Goal: Transaction & Acquisition: Purchase product/service

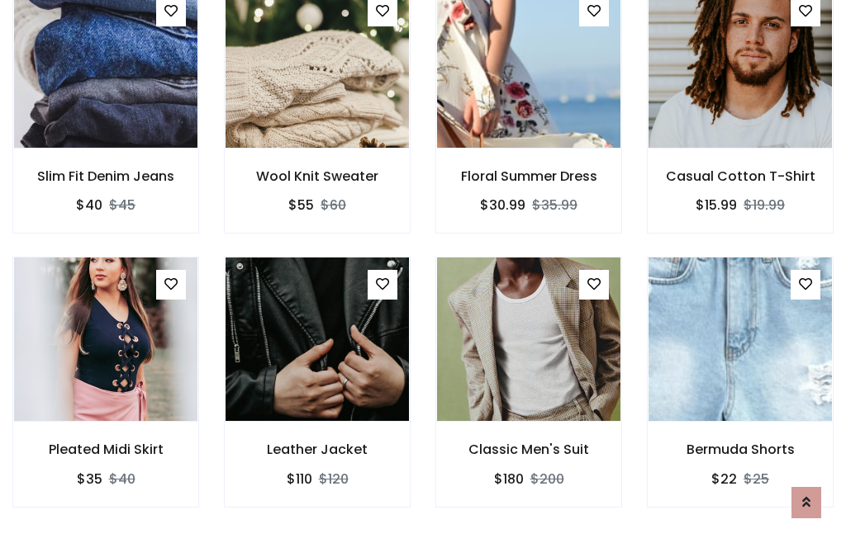
click at [423, 271] on div "Classic Men's Suit $180 $200" at bounding box center [528, 393] width 211 height 273
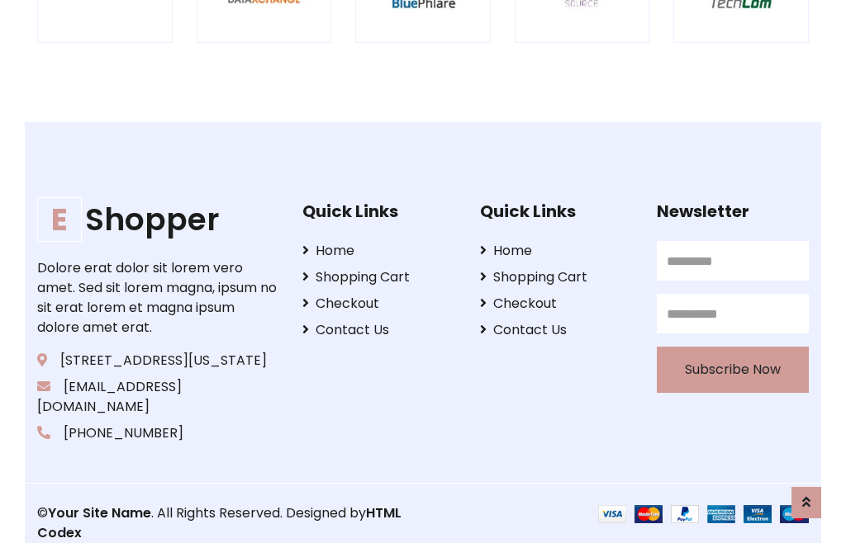
scroll to position [3144, 0]
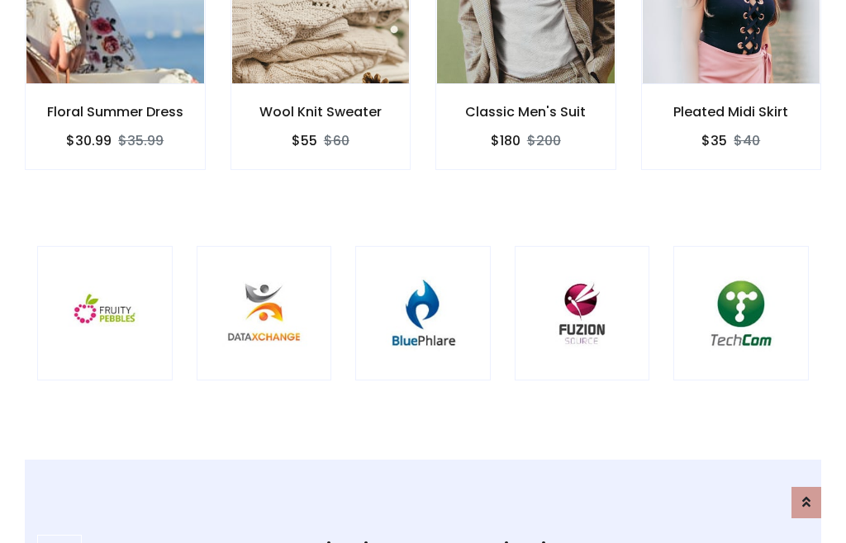
click at [423, 272] on img at bounding box center [423, 314] width 94 height 94
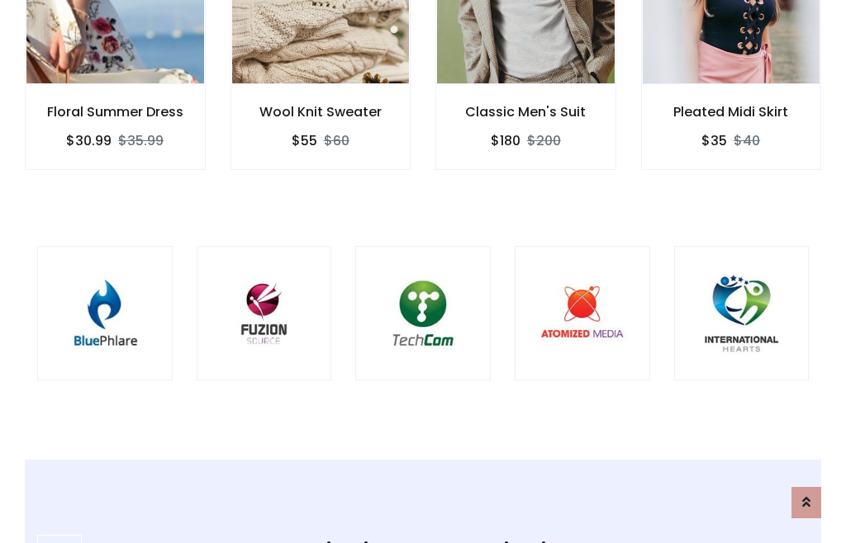
click at [423, 272] on img at bounding box center [423, 314] width 94 height 94
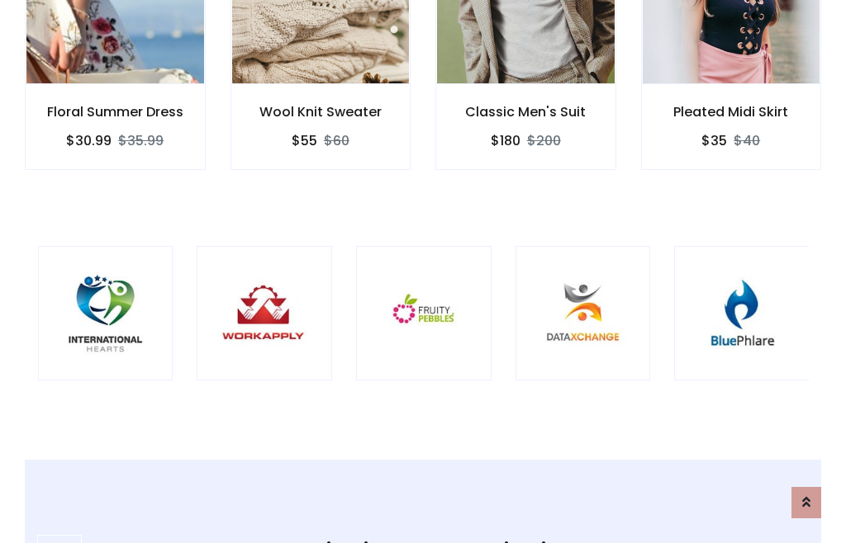
click at [423, 272] on img at bounding box center [424, 314] width 94 height 94
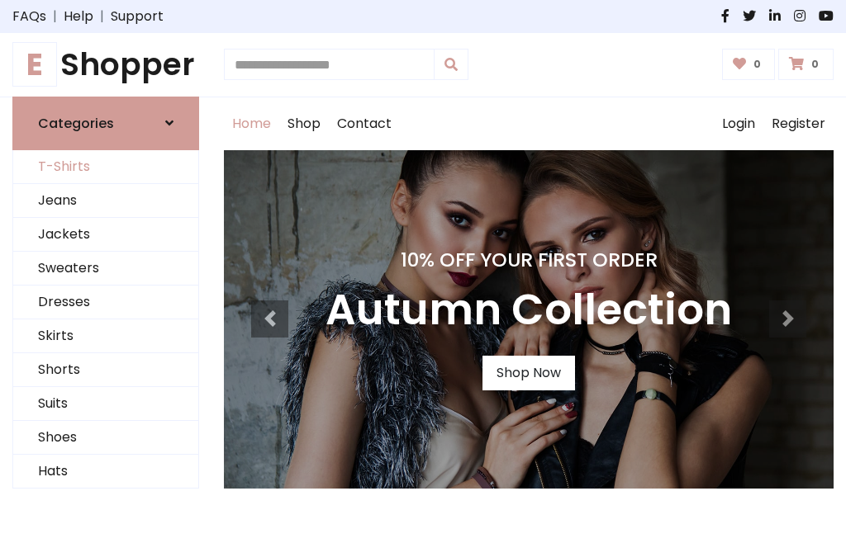
click at [106, 167] on link "T-Shirts" at bounding box center [105, 167] width 185 height 34
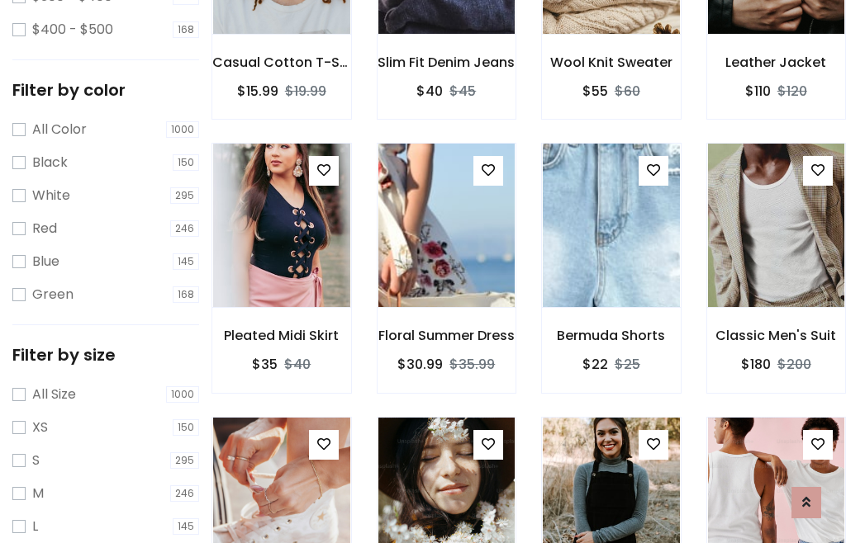
scroll to position [84, 0]
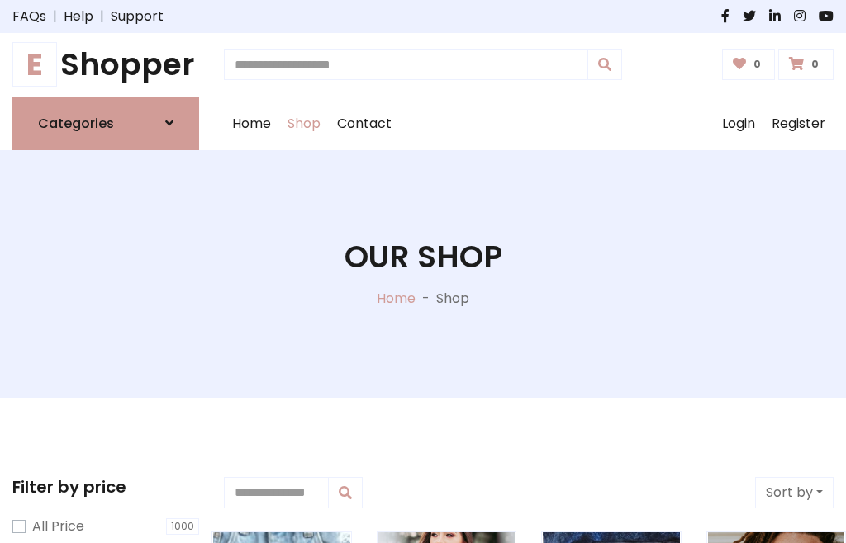
click at [106, 64] on h1 "E Shopper" at bounding box center [105, 64] width 187 height 37
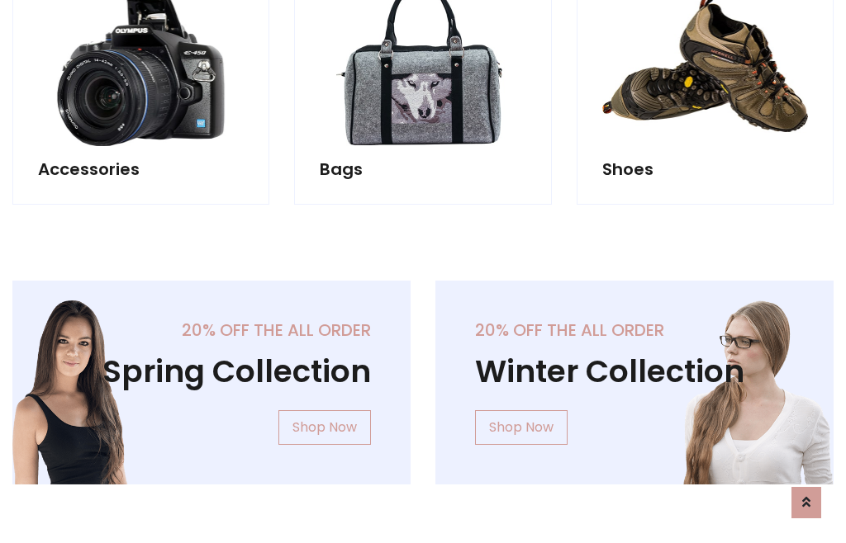
scroll to position [1604, 0]
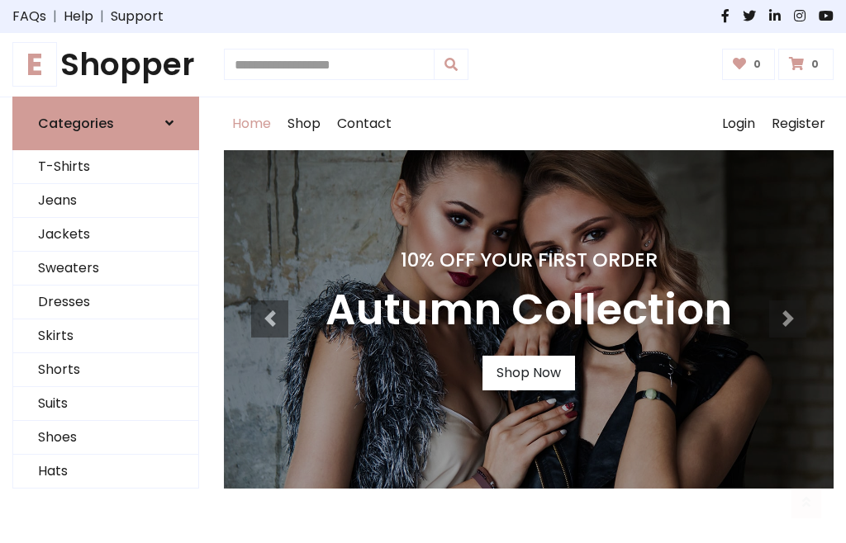
scroll to position [542, 0]
